Goal: Task Accomplishment & Management: Manage account settings

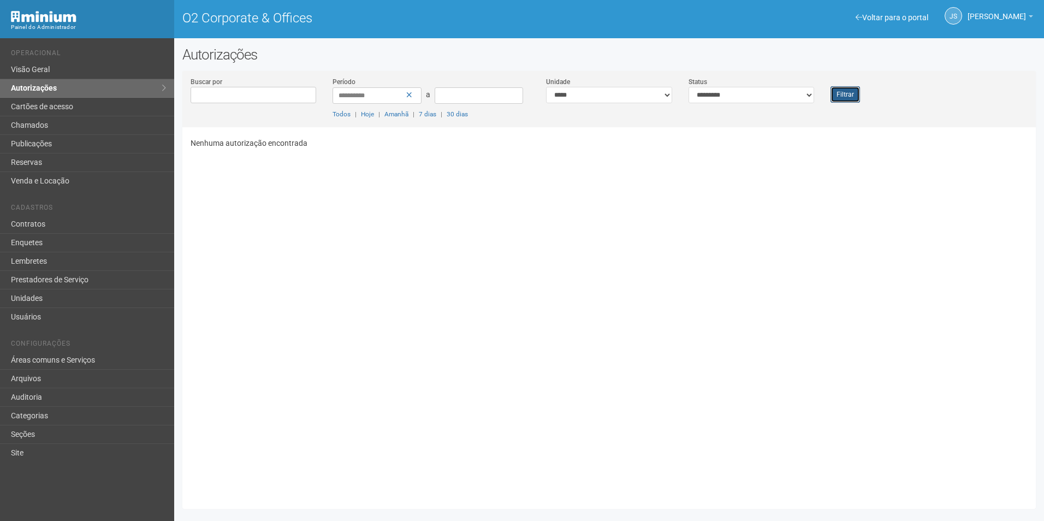
click at [838, 97] on button "Filtrar" at bounding box center [845, 94] width 29 height 16
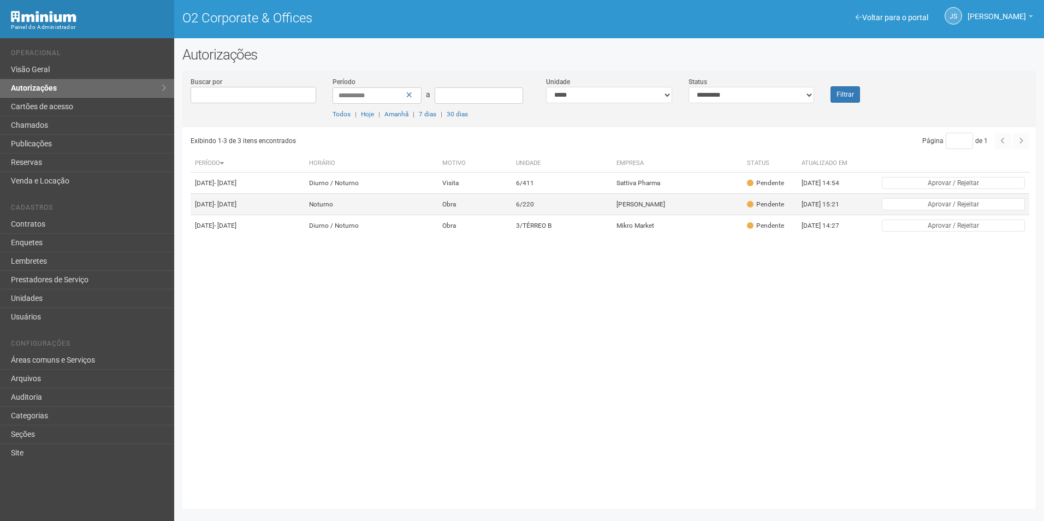
click at [641, 215] on td "Priscilla Sântana" at bounding box center [677, 204] width 131 height 21
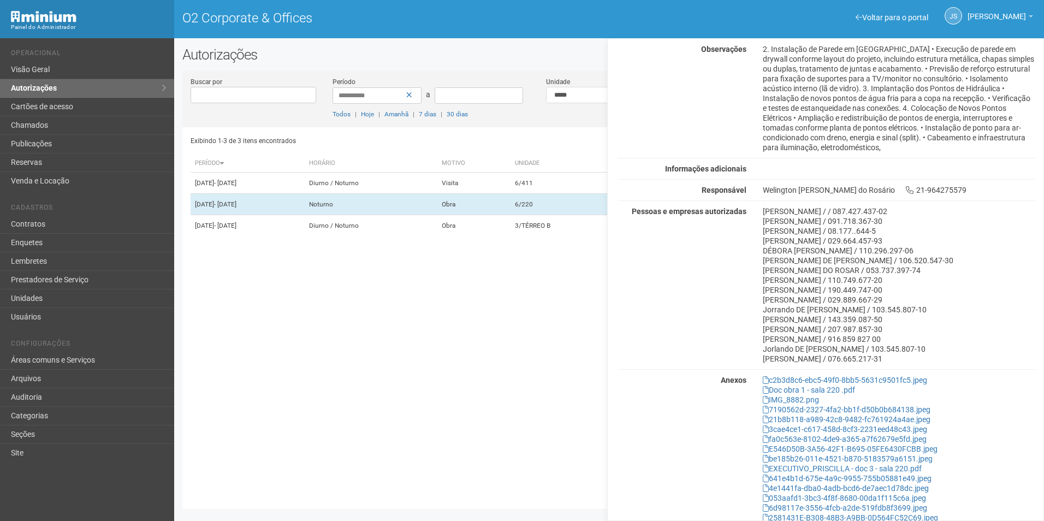
scroll to position [309, 0]
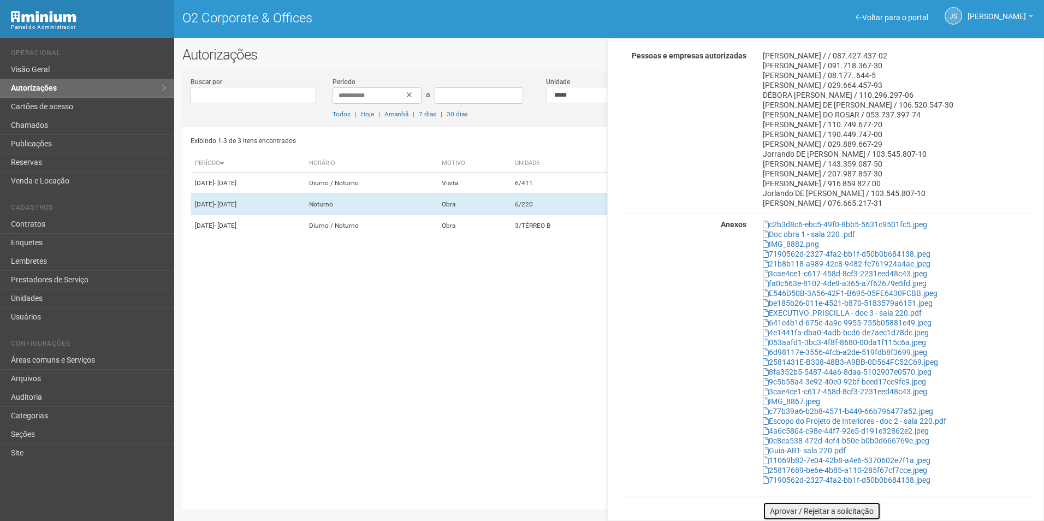
click at [868, 512] on button "Aprovar / Rejeitar a solicitação" at bounding box center [822, 511] width 118 height 19
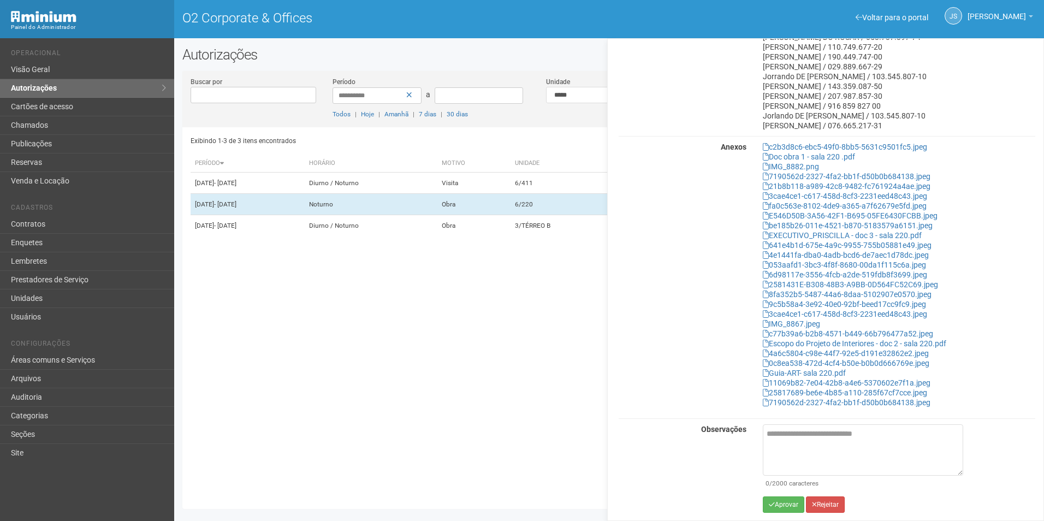
scroll to position [387, 0]
click at [783, 506] on button "Aprovar" at bounding box center [783, 504] width 41 height 16
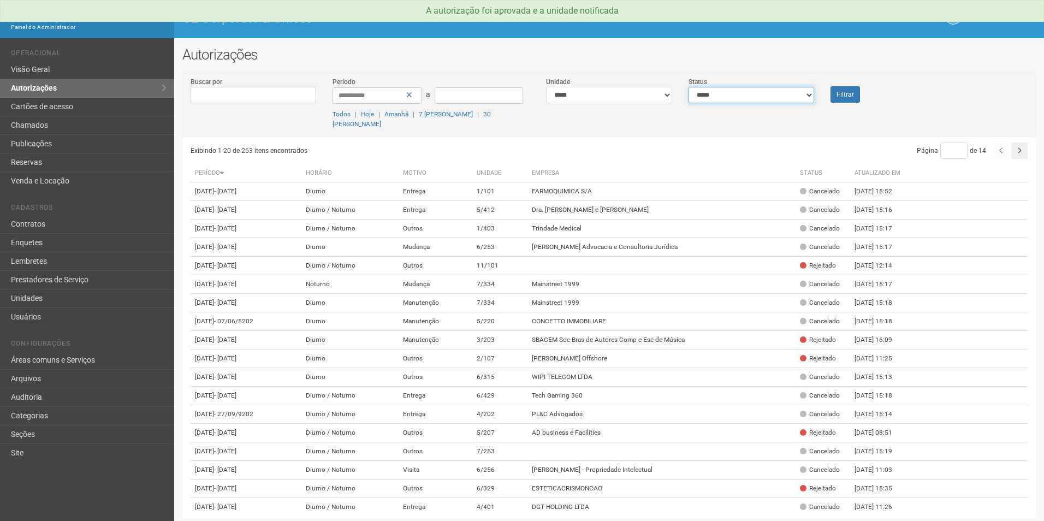
drag, startPoint x: 711, startPoint y: 91, endPoint x: 708, endPoint y: 97, distance: 6.6
click at [711, 91] on select "**********" at bounding box center [752, 95] width 126 height 16
select select "*"
click at [689, 87] on select "**********" at bounding box center [752, 95] width 126 height 16
click at [847, 96] on button "Filtrar" at bounding box center [845, 94] width 29 height 16
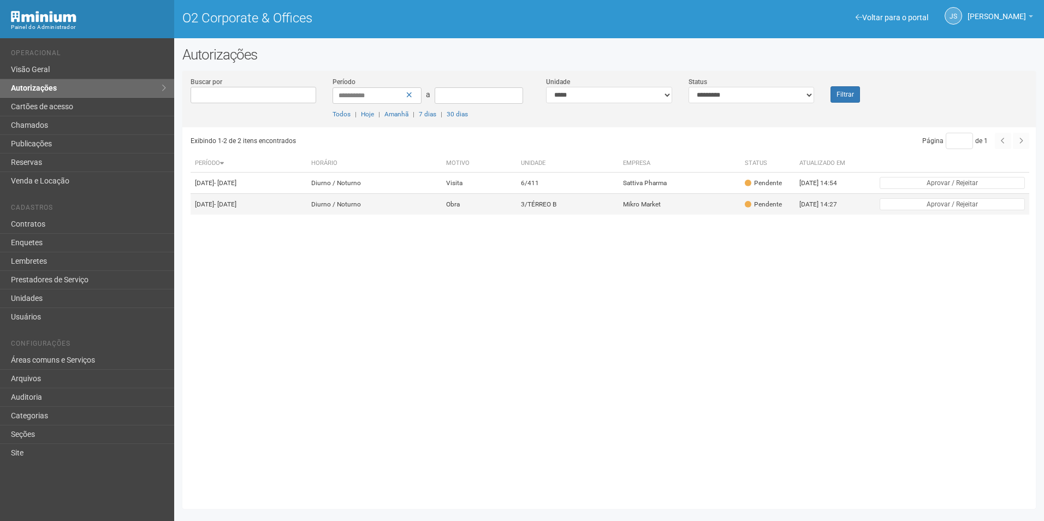
click at [571, 215] on td "3/TÉRREO B" at bounding box center [568, 204] width 102 height 21
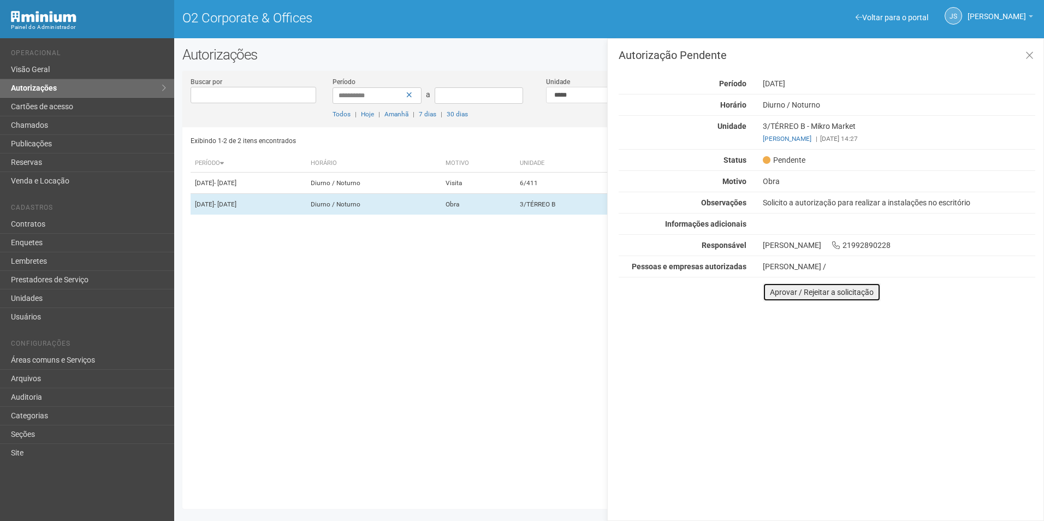
click at [814, 294] on button "Aprovar / Rejeitar a solicitação" at bounding box center [822, 292] width 118 height 19
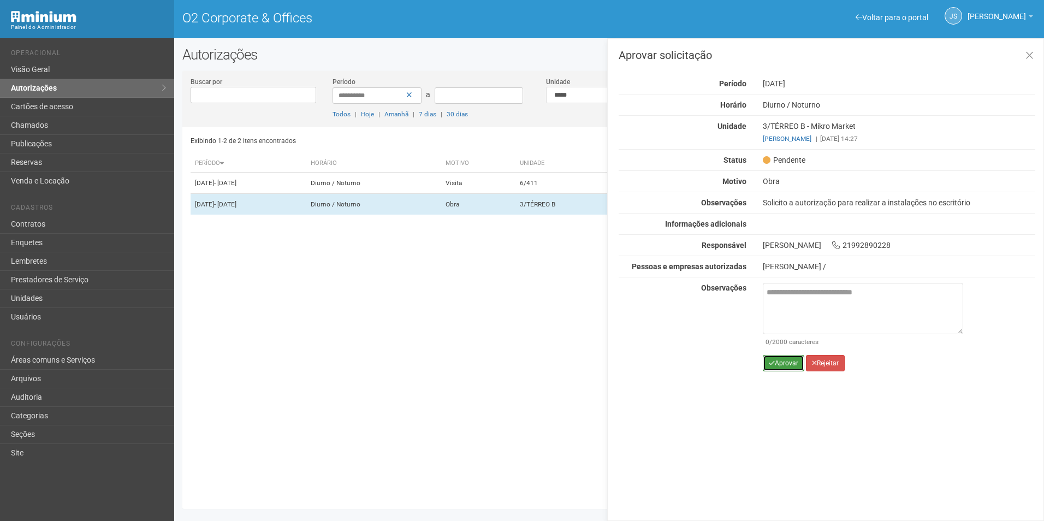
click at [781, 360] on button "Aprovar" at bounding box center [783, 363] width 41 height 16
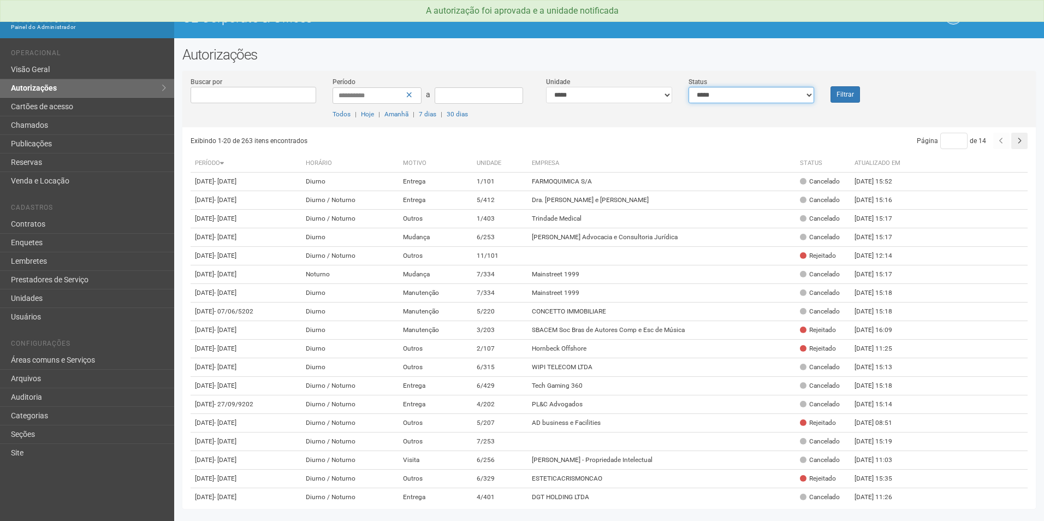
click at [738, 89] on select "**********" at bounding box center [752, 95] width 126 height 16
select select "*"
click at [689, 87] on select "**********" at bounding box center [752, 95] width 126 height 16
click at [841, 95] on button "Filtrar" at bounding box center [845, 94] width 29 height 16
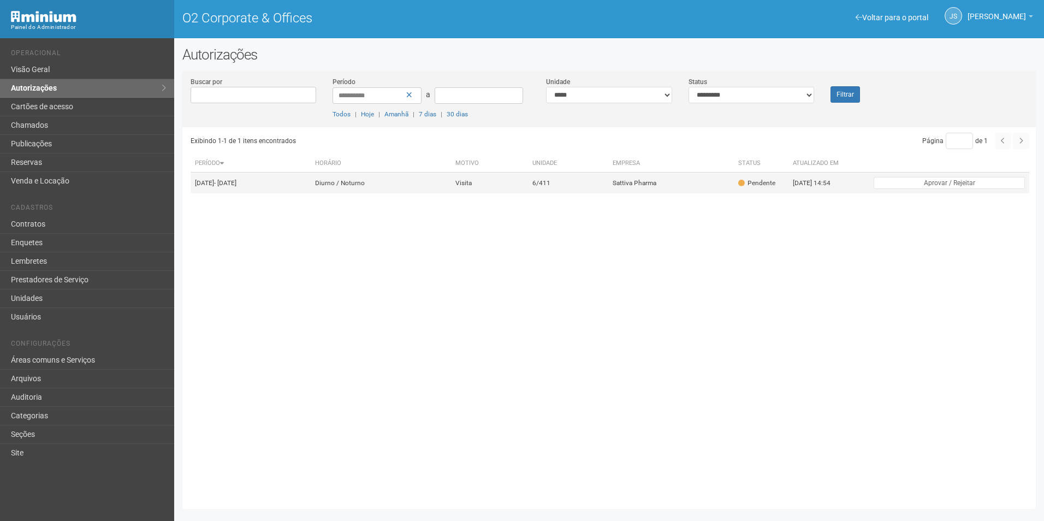
click at [608, 193] on td "6/411" at bounding box center [568, 183] width 80 height 21
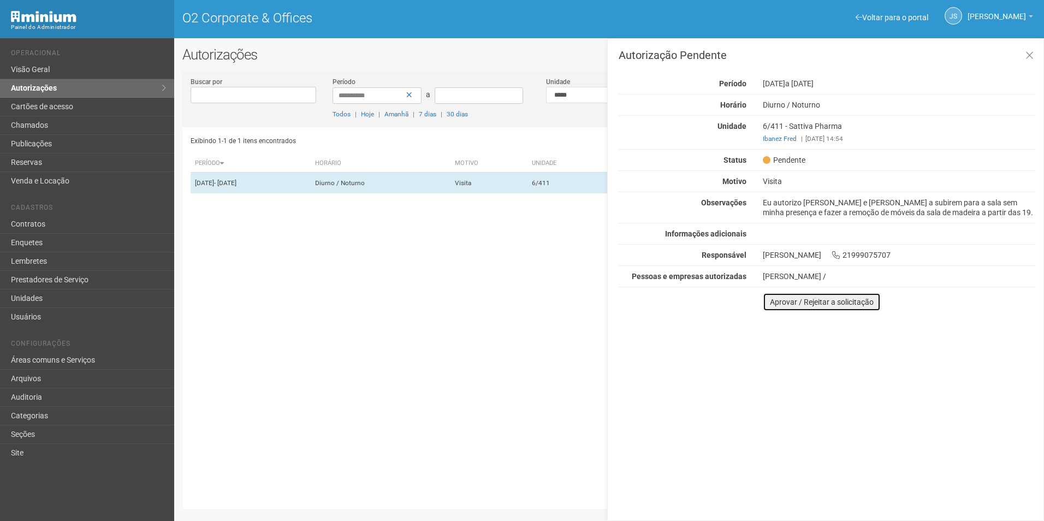
click at [828, 311] on button "Aprovar / Rejeitar a solicitação" at bounding box center [822, 302] width 118 height 19
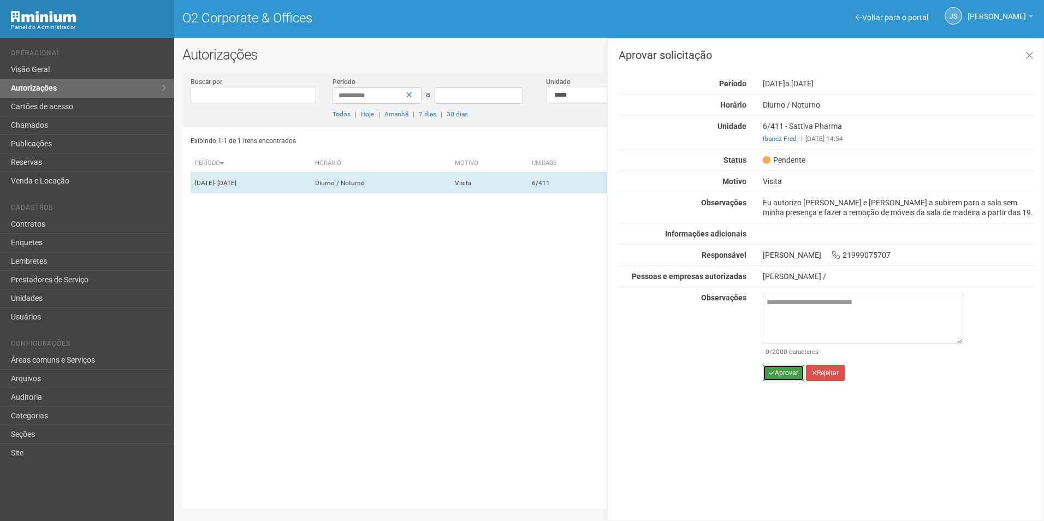
click at [786, 381] on button "Aprovar" at bounding box center [783, 373] width 41 height 16
